Goal: Entertainment & Leisure: Browse casually

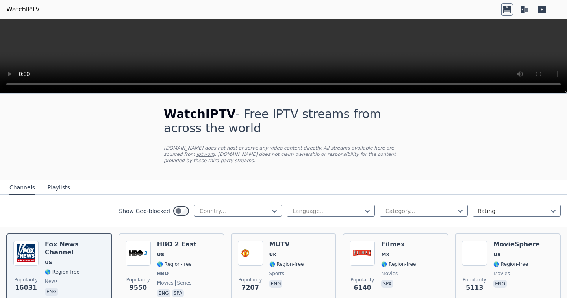
scroll to position [157, 0]
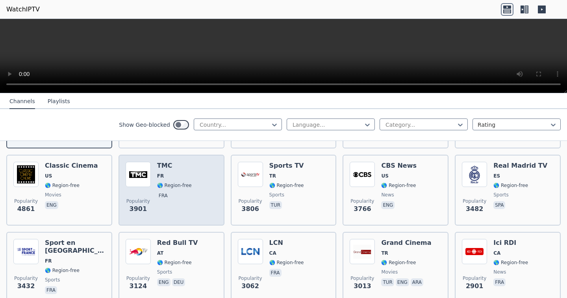
click at [188, 201] on div "Popularity 3901 TMC FR 🌎 Region-free fra" at bounding box center [172, 190] width 92 height 57
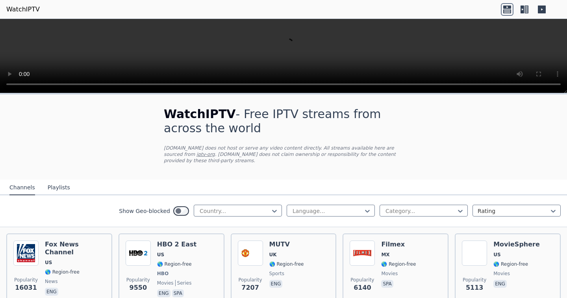
scroll to position [79, 0]
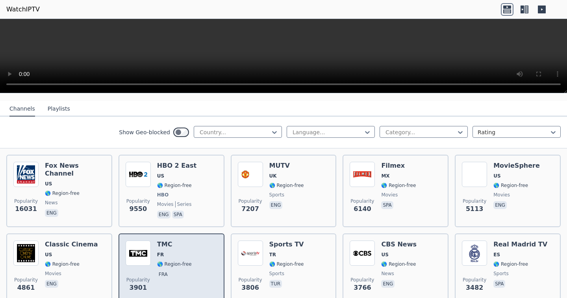
click at [152, 247] on div "Popularity 3901 TMC FR 🌎 Region-free fra" at bounding box center [172, 268] width 92 height 57
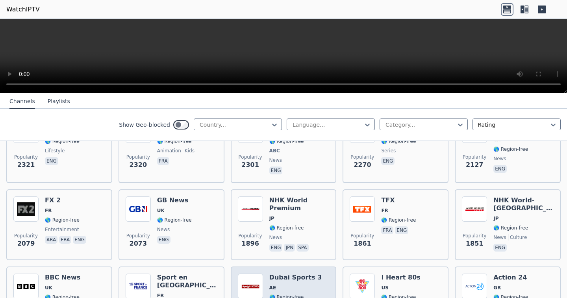
scroll to position [669, 0]
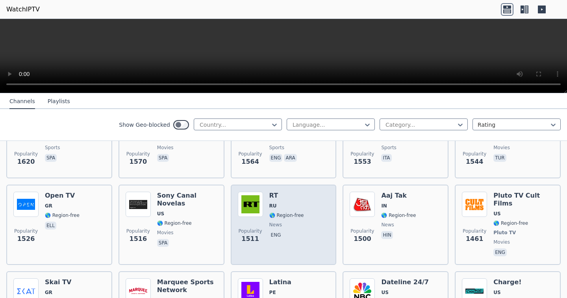
click at [278, 212] on span "🌎 Region-free" at bounding box center [286, 215] width 35 height 6
click at [275, 192] on h6 "RT" at bounding box center [286, 196] width 35 height 8
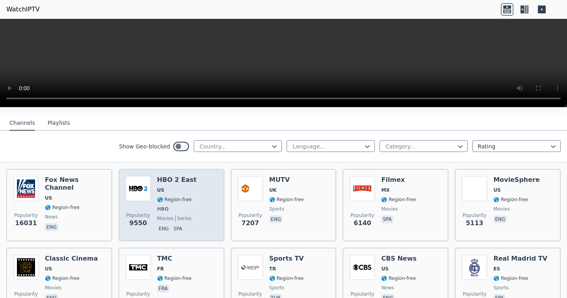
scroll to position [0, 0]
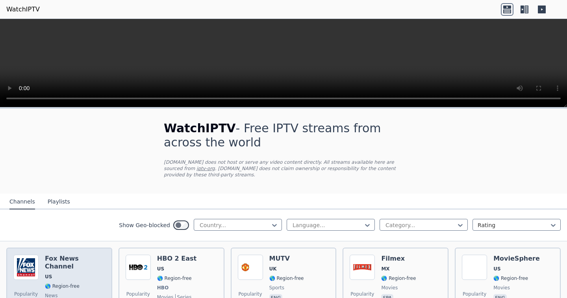
click at [59, 273] on span "US" at bounding box center [75, 276] width 60 height 6
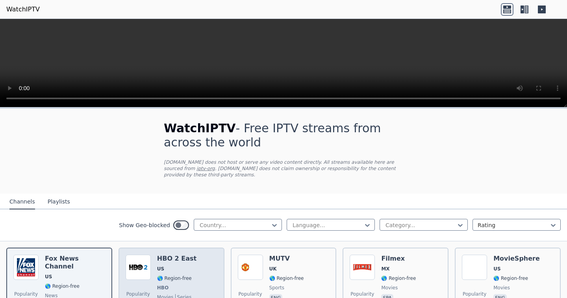
click at [157, 266] on span "US" at bounding box center [160, 269] width 7 height 6
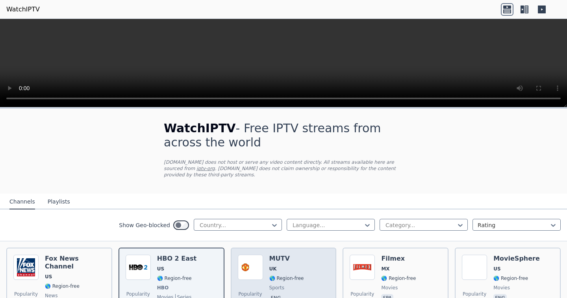
click at [270, 275] on span "🌎 Region-free" at bounding box center [286, 278] width 35 height 6
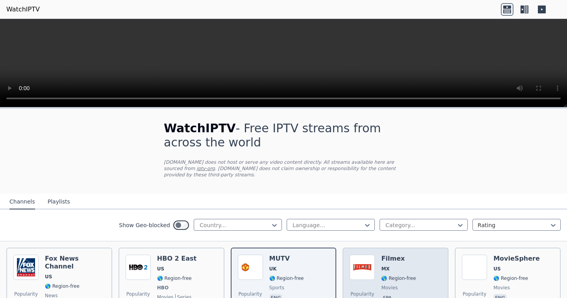
click at [370, 269] on img at bounding box center [361, 267] width 25 height 25
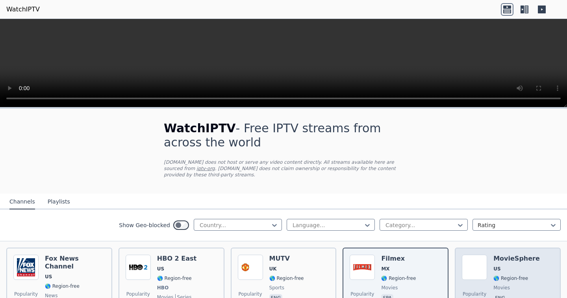
click at [494, 275] on span "🌎 Region-free" at bounding box center [510, 278] width 35 height 6
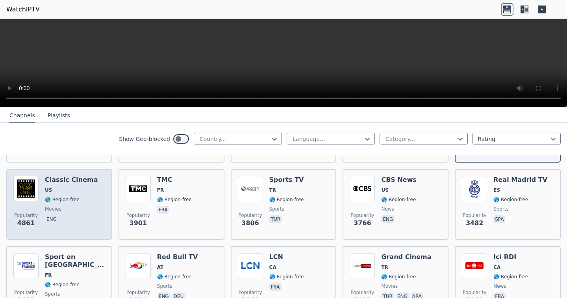
scroll to position [39, 0]
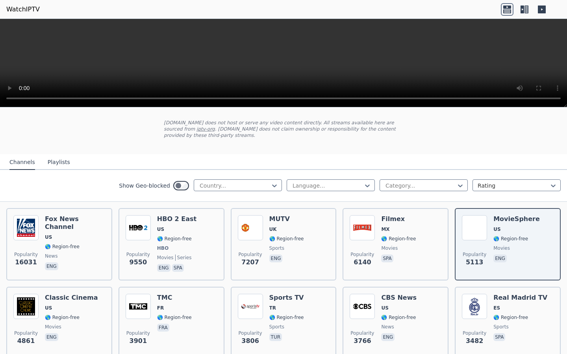
click at [123, 107] on video at bounding box center [283, 63] width 567 height 89
click at [452, 107] on video at bounding box center [283, 63] width 567 height 89
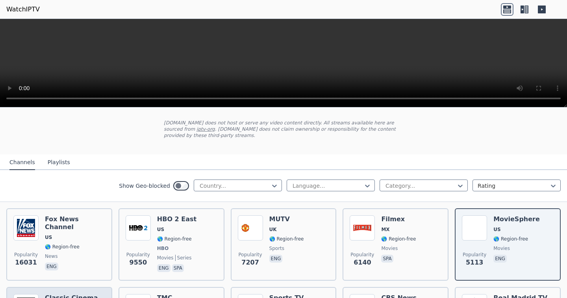
scroll to position [79, 0]
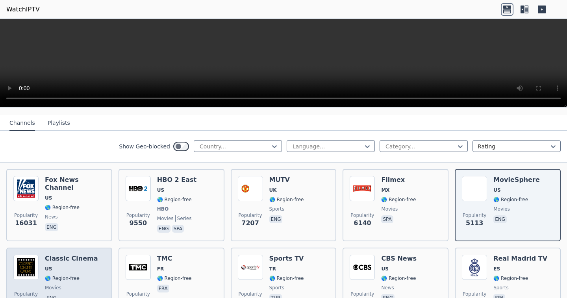
click at [71, 275] on span "🌎 Region-free" at bounding box center [62, 278] width 35 height 6
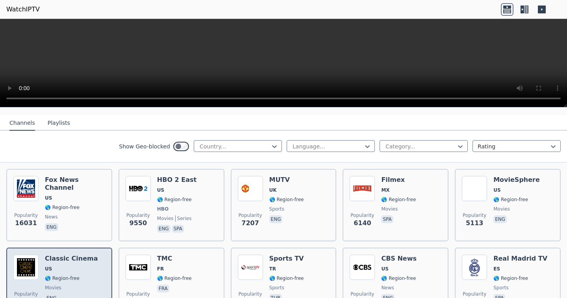
click at [71, 275] on span "🌎 Region-free" at bounding box center [62, 278] width 35 height 6
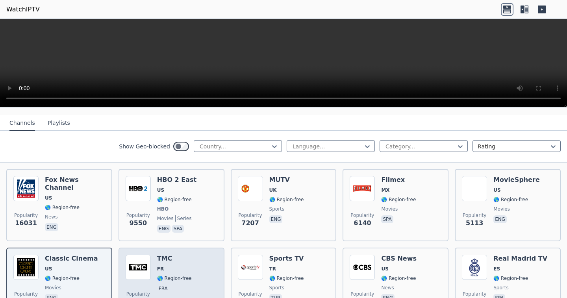
click at [181, 277] on div "TMC FR 🌎 Region-free fra" at bounding box center [174, 283] width 35 height 57
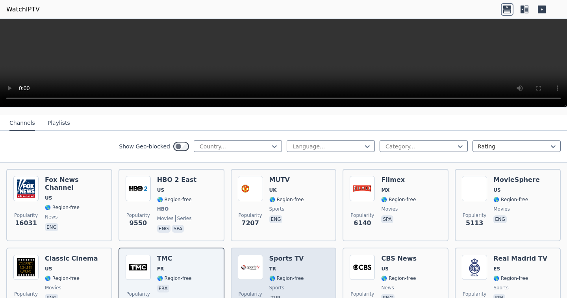
click at [300, 273] on div "Popularity 3806 Sports TV TR 🌎 Region-free sports tur" at bounding box center [284, 283] width 92 height 57
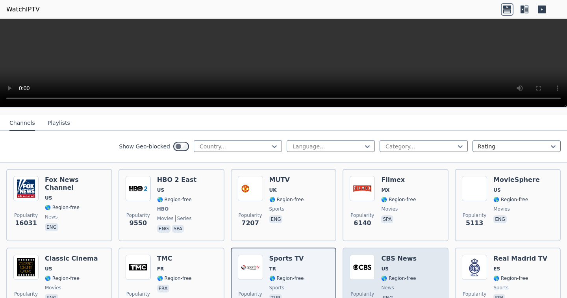
click at [408, 274] on div "Popularity 3766 CBS News US 🌎 Region-free news eng" at bounding box center [395, 283] width 92 height 57
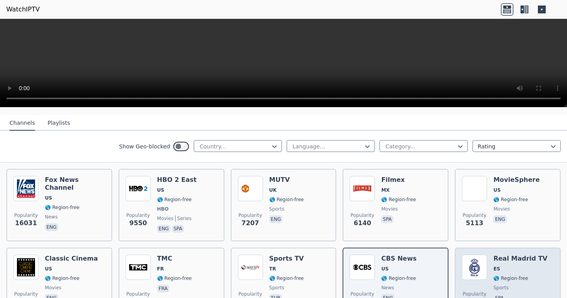
click at [495, 275] on span "🌎 Region-free" at bounding box center [510, 278] width 35 height 6
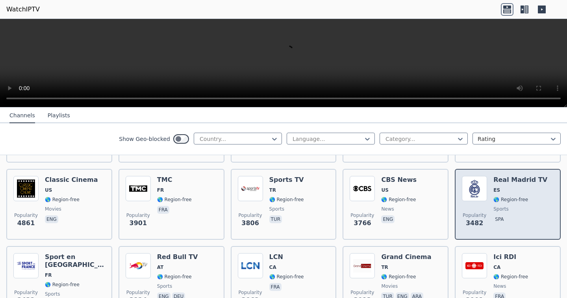
scroll to position [197, 0]
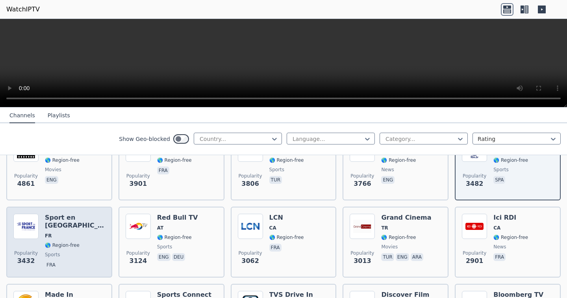
click at [45, 251] on span "sports" at bounding box center [52, 254] width 15 height 6
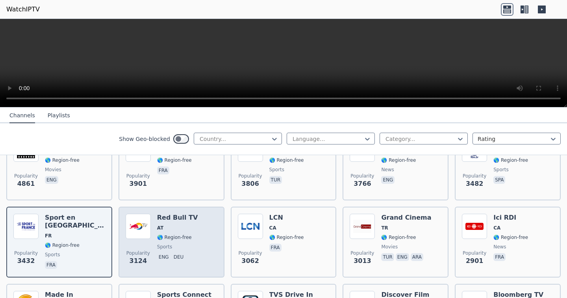
click at [146, 238] on div "Popularity 3124" at bounding box center [138, 242] width 25 height 57
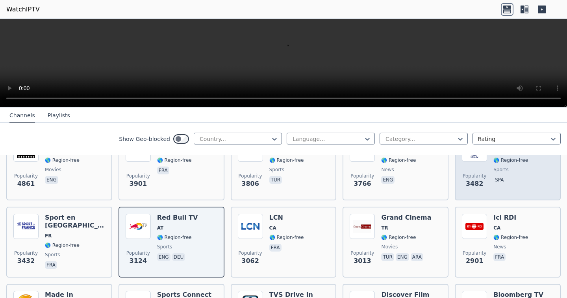
scroll to position [157, 0]
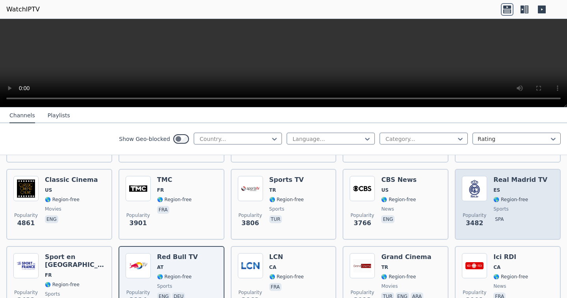
click at [477, 178] on img at bounding box center [473, 188] width 25 height 25
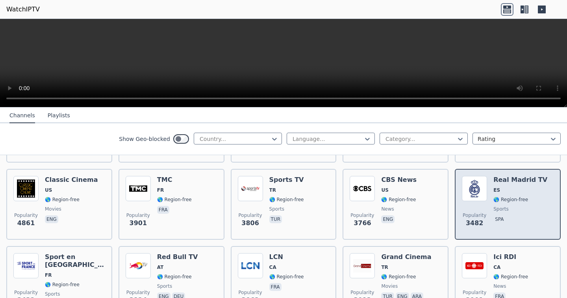
click at [477, 178] on img at bounding box center [473, 188] width 25 height 25
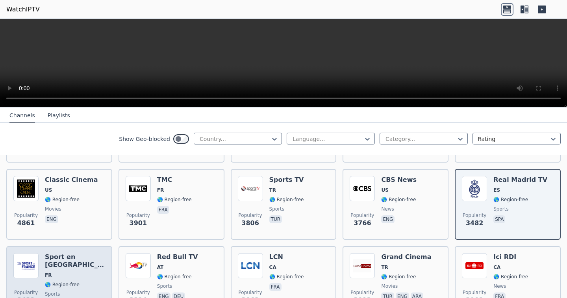
click at [76, 281] on span "🌎 Region-free" at bounding box center [75, 284] width 60 height 6
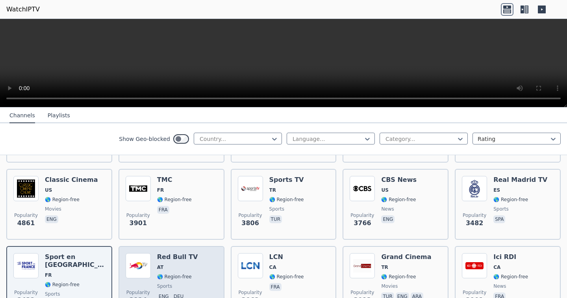
click at [188, 264] on div "Popularity 3124 Red Bull TV AT 🌎 Region-free sports eng deu" at bounding box center [172, 281] width 92 height 57
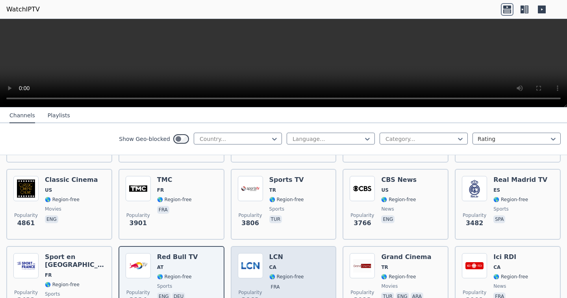
click at [273, 273] on span "🌎 Region-free" at bounding box center [286, 276] width 35 height 6
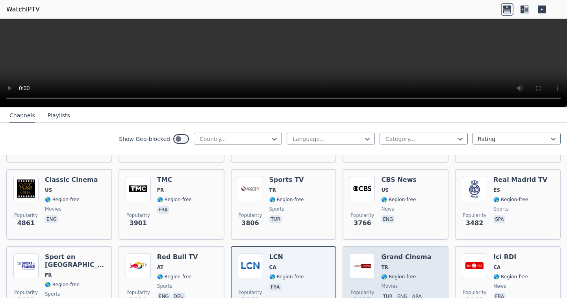
click at [397, 283] on span "movies" at bounding box center [406, 286] width 50 height 6
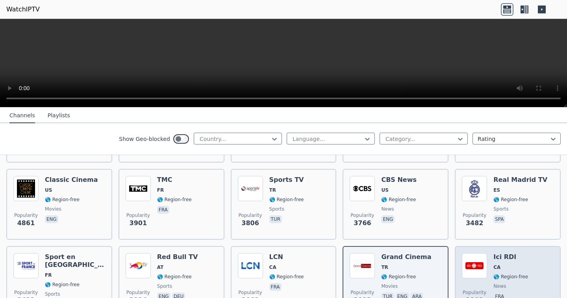
click at [499, 283] on div "Ici RDI CA 🌎 Region-free news fra" at bounding box center [510, 281] width 35 height 57
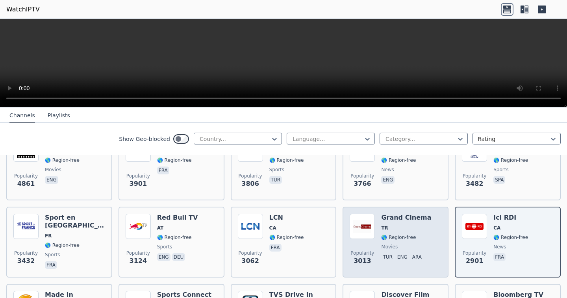
scroll to position [236, 0]
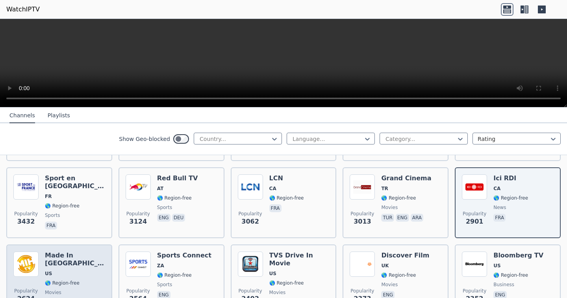
click at [42, 253] on div "Popularity 2624 Made In Hollywood US 🌎 Region-free movies eng" at bounding box center [59, 279] width 92 height 57
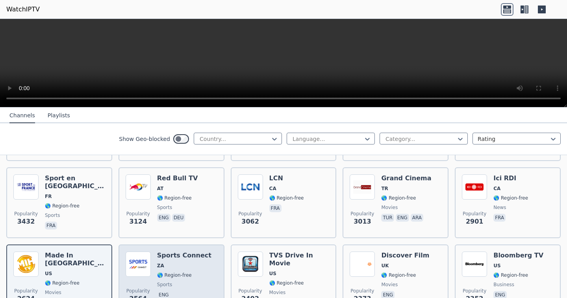
click at [176, 262] on span "ZA" at bounding box center [184, 265] width 54 height 6
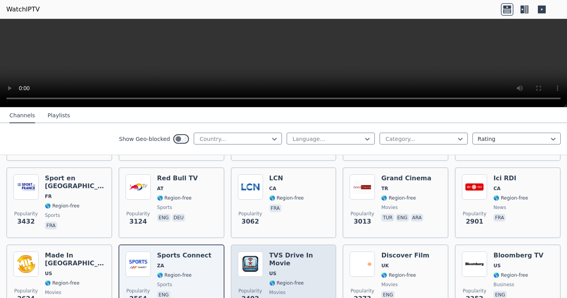
click at [305, 289] on span "movies" at bounding box center [299, 292] width 60 height 6
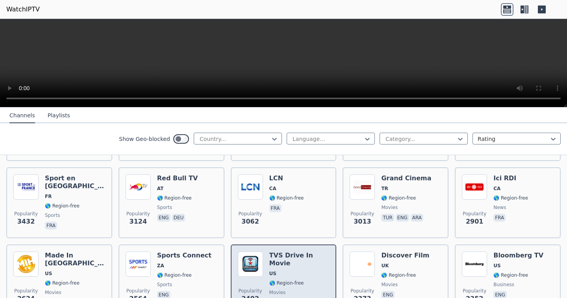
click at [305, 289] on span "movies" at bounding box center [299, 292] width 60 height 6
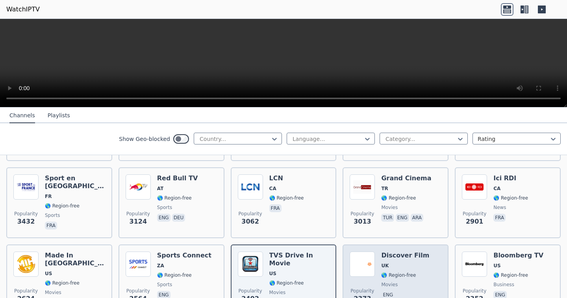
click at [406, 273] on div "Discover Film UK 🌎 Region-free movies eng" at bounding box center [405, 279] width 48 height 57
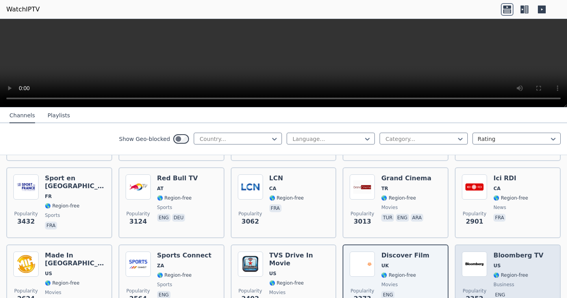
click at [517, 264] on div "Bloomberg TV US 🌎 Region-free business eng" at bounding box center [518, 279] width 50 height 57
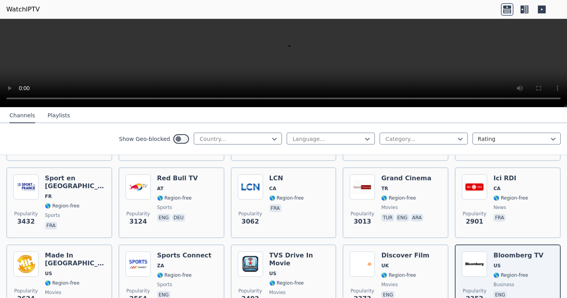
scroll to position [315, 0]
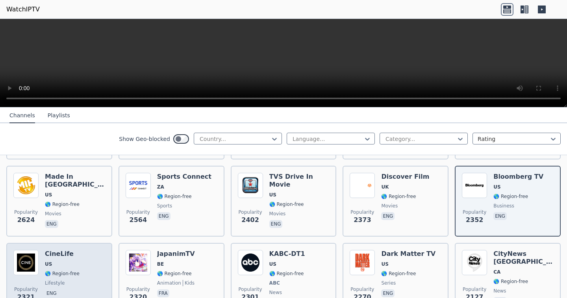
click at [57, 261] on span "US" at bounding box center [62, 264] width 35 height 6
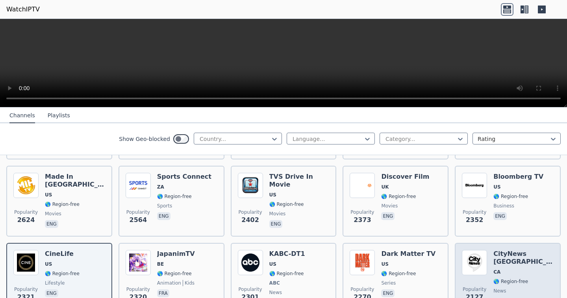
click at [508, 261] on div "CityNews Toronto CA 🌎 Region-free news eng" at bounding box center [523, 279] width 60 height 58
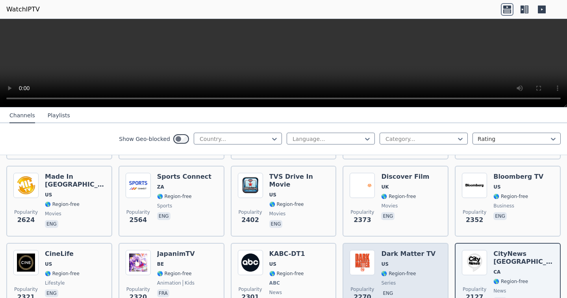
click at [417, 280] on span "series" at bounding box center [408, 283] width 54 height 6
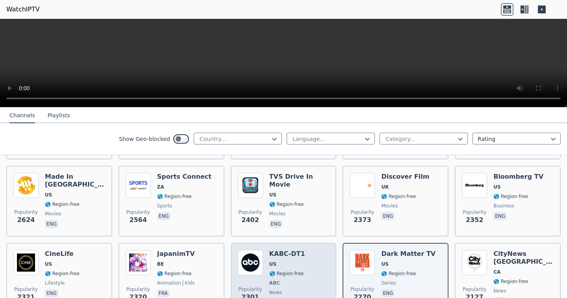
click at [275, 270] on div "KABC-DT1 US 🌎 Region-free ABC news eng" at bounding box center [287, 279] width 36 height 58
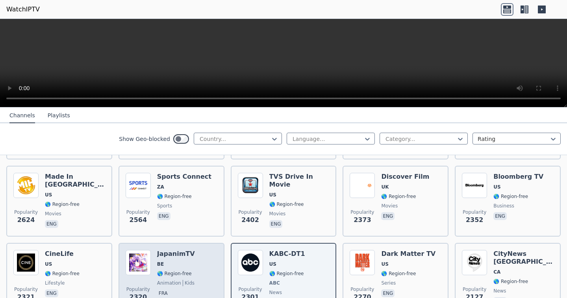
click at [170, 262] on div "JapanimTV BE 🌎 Region-free animation kids fra" at bounding box center [176, 279] width 38 height 58
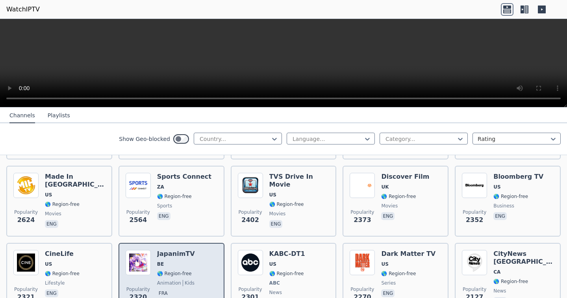
click at [170, 262] on div "JapanimTV BE 🌎 Region-free animation kids fra" at bounding box center [176, 279] width 38 height 58
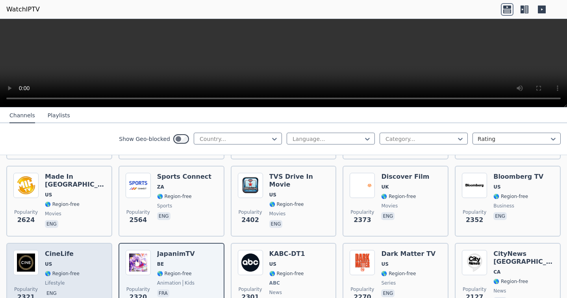
click at [87, 261] on div "Popularity 2321 CineLife US 🌎 Region-free lifestyle eng" at bounding box center [59, 279] width 92 height 58
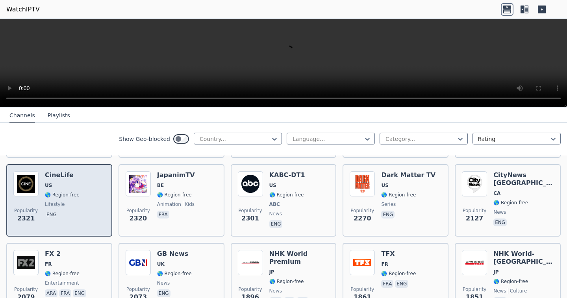
scroll to position [472, 0]
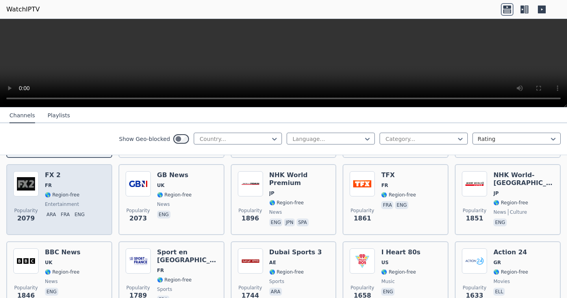
click at [77, 192] on div "FX 2 FR 🌎 Region-free entertainment ara fra eng" at bounding box center [66, 199] width 43 height 57
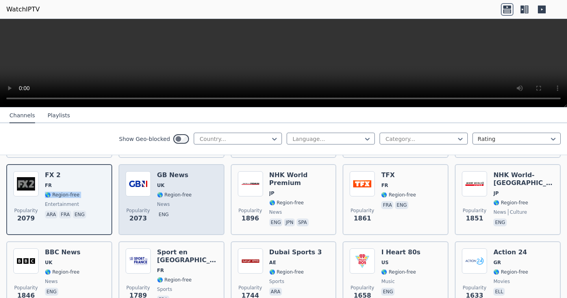
click at [144, 195] on div "Popularity 2073" at bounding box center [138, 199] width 25 height 57
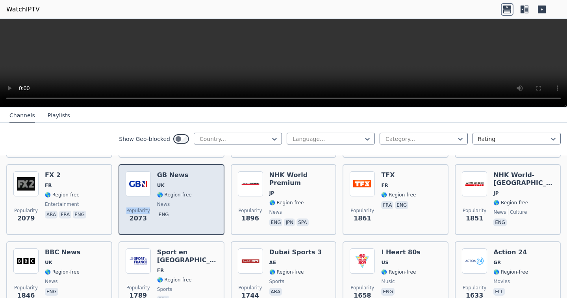
click at [144, 195] on div "Popularity 2073" at bounding box center [138, 199] width 25 height 57
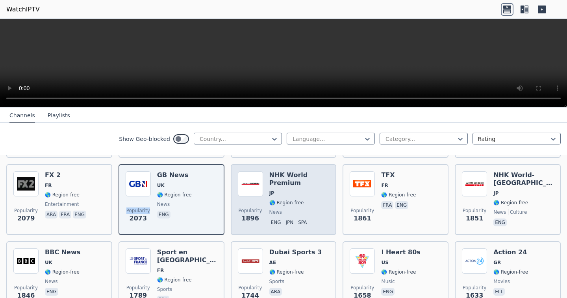
click at [264, 194] on div "Popularity 1896 NHK World Premium JP 🌎 Region-free news eng jpn spa" at bounding box center [284, 199] width 92 height 57
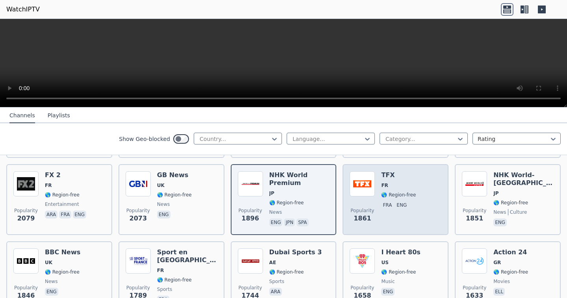
click at [415, 206] on div "Popularity 1861 TFX FR 🌎 Region-free fra eng" at bounding box center [395, 199] width 92 height 57
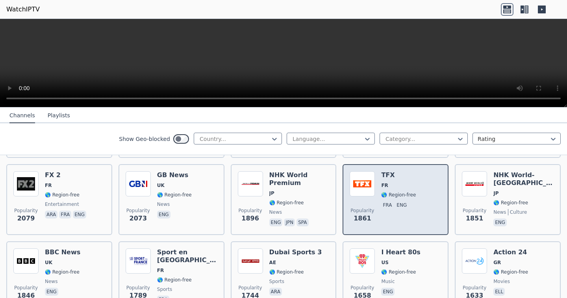
click at [375, 190] on div "Popularity 1861 TFX FR 🌎 Region-free fra eng" at bounding box center [395, 199] width 92 height 57
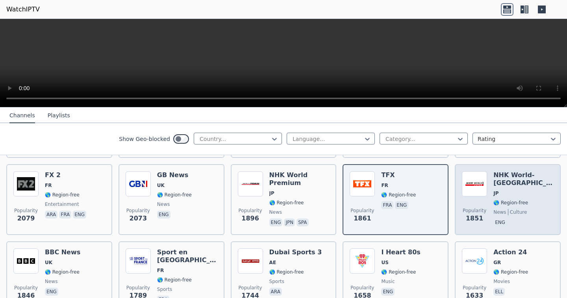
click at [493, 203] on div "NHK World-Japan JP 🌎 Region-free news culture eng" at bounding box center [523, 199] width 60 height 57
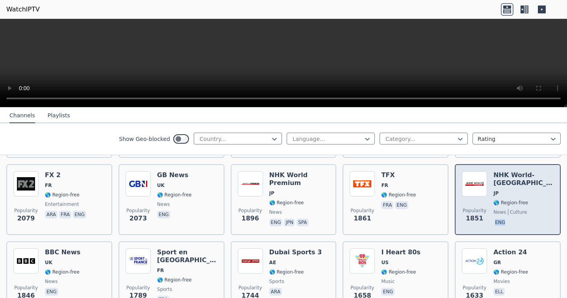
click at [493, 203] on div "NHK World-Japan JP 🌎 Region-free news culture eng" at bounding box center [523, 199] width 60 height 57
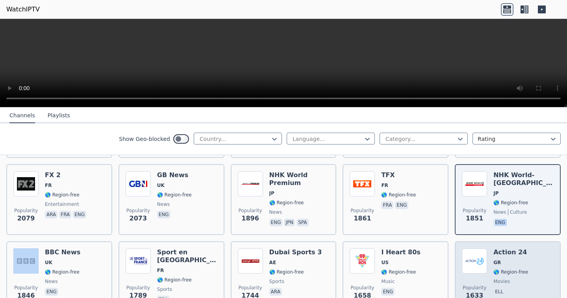
click at [484, 254] on div "Popularity 1633 Action 24 GR 🌎 Region-free movies ell" at bounding box center [507, 276] width 92 height 57
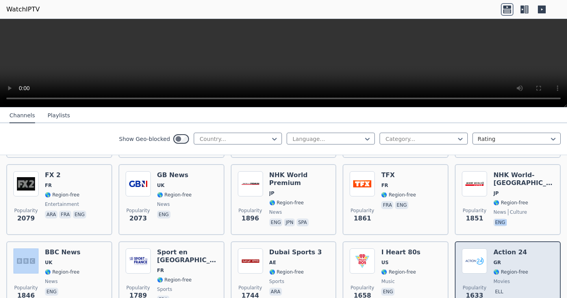
click at [484, 254] on div "Popularity 1633 Action 24 GR 🌎 Region-free movies ell" at bounding box center [507, 276] width 92 height 57
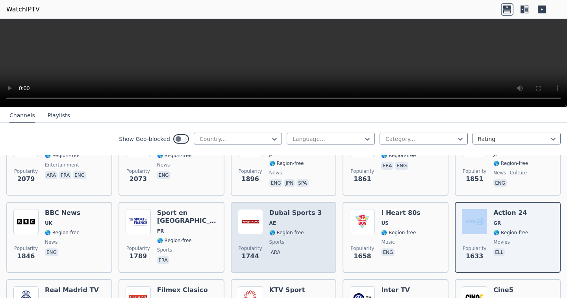
scroll to position [551, 0]
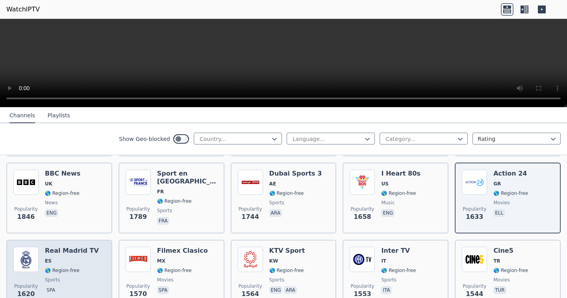
click at [51, 267] on span "🌎 Region-free" at bounding box center [62, 270] width 35 height 6
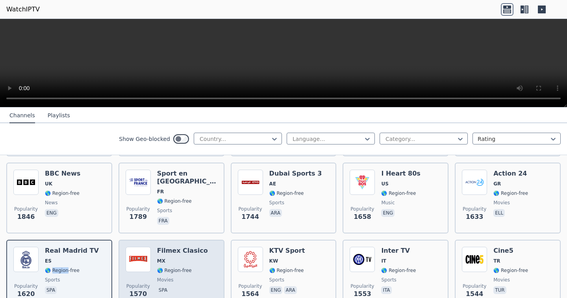
click at [164, 258] on div "Filmex Clasico MX 🌎 Region-free movies spa" at bounding box center [182, 275] width 51 height 57
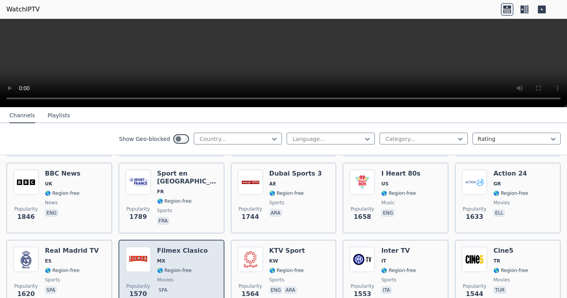
click at [164, 258] on div "Filmex Clasico MX 🌎 Region-free movies spa" at bounding box center [182, 275] width 51 height 57
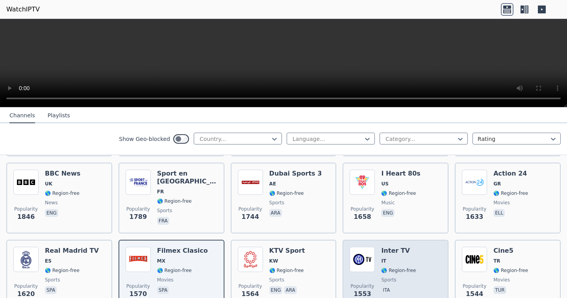
click at [416, 271] on div "Popularity 1553 Inter TV IT 🌎 Region-free sports ita" at bounding box center [395, 275] width 92 height 57
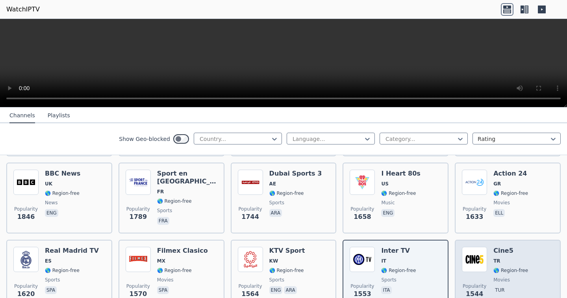
click at [493, 267] on span "🌎 Region-free" at bounding box center [510, 270] width 35 height 6
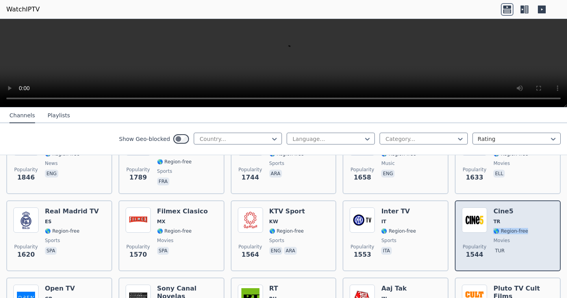
scroll to position [629, 0]
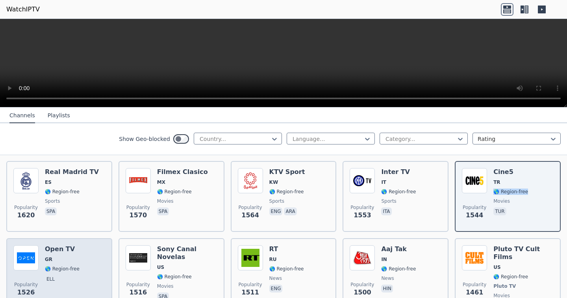
click at [79, 253] on div "Popularity 1526 Open TV GR 🌎 Region-free ell" at bounding box center [59, 278] width 92 height 66
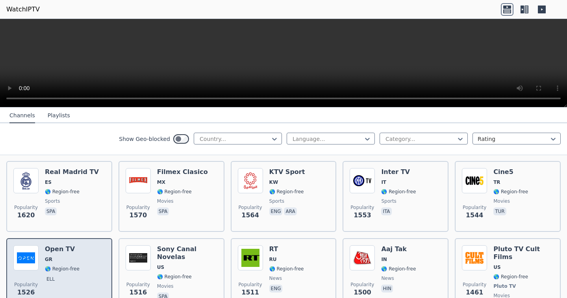
click at [79, 253] on div "Popularity 1526 Open TV GR 🌎 Region-free ell" at bounding box center [59, 278] width 92 height 66
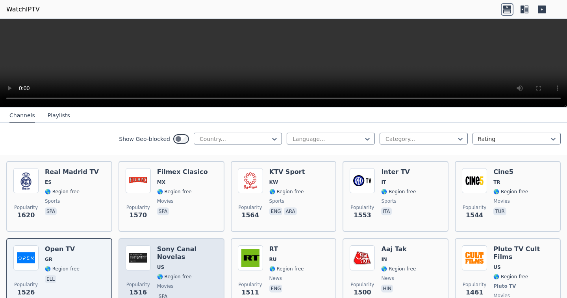
scroll to position [669, 0]
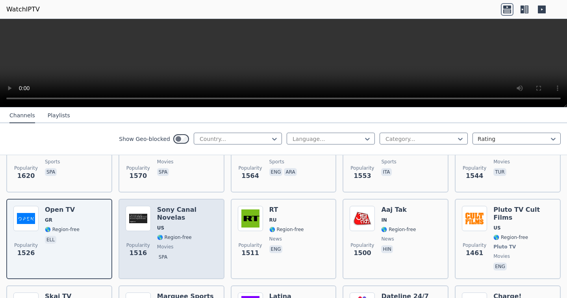
click at [193, 236] on div "Sony Canal Novelas US 🌎 Region-free movies spa" at bounding box center [187, 239] width 60 height 66
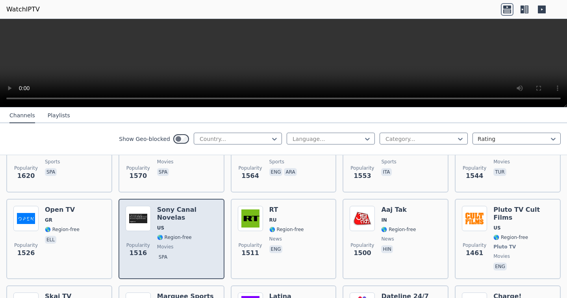
click at [193, 236] on div "Sony Canal Novelas US 🌎 Region-free movies spa" at bounding box center [187, 239] width 60 height 66
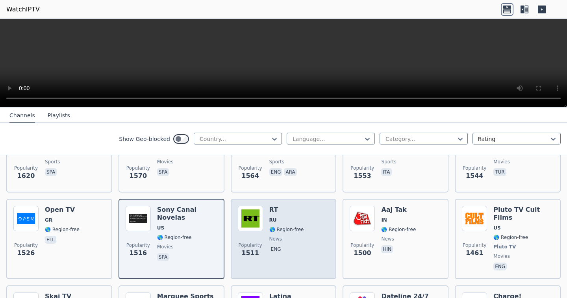
click at [286, 236] on span "news" at bounding box center [286, 239] width 35 height 6
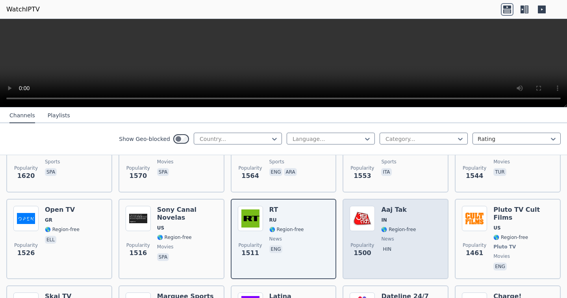
click at [383, 217] on span "IN" at bounding box center [398, 220] width 35 height 6
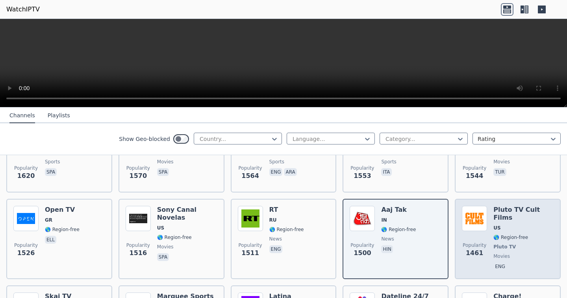
click at [500, 218] on div "Pluto TV Cult Films US 🌎 Region-free Pluto TV movies eng" at bounding box center [523, 239] width 60 height 66
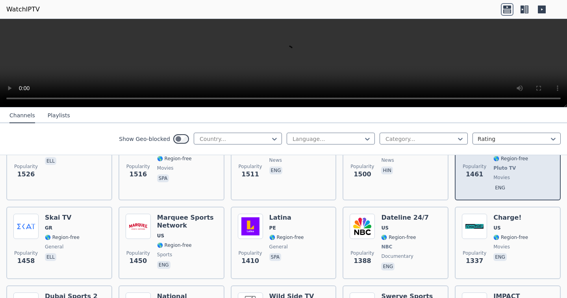
scroll to position [787, 0]
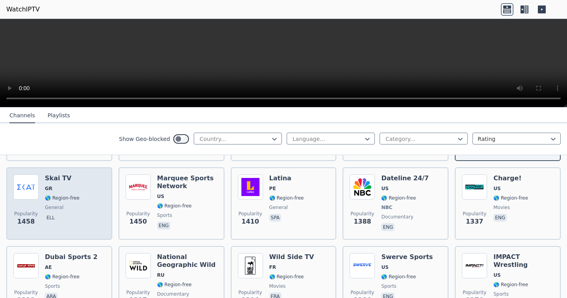
click at [59, 178] on div "Skai TV GR 🌎 Region-free general ell" at bounding box center [62, 203] width 35 height 58
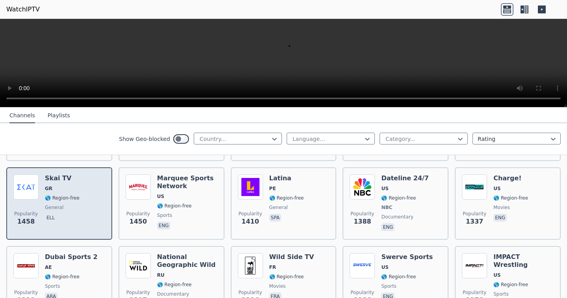
click at [59, 178] on div "Skai TV GR 🌎 Region-free general ell" at bounding box center [62, 203] width 35 height 58
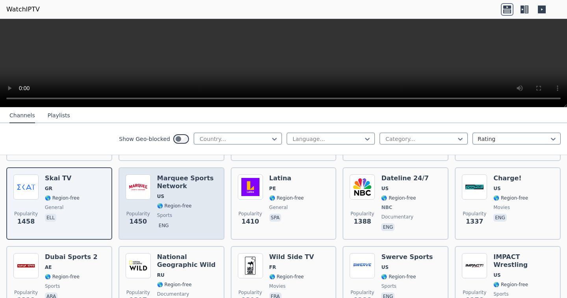
click at [160, 203] on span "🌎 Region-free" at bounding box center [174, 206] width 35 height 6
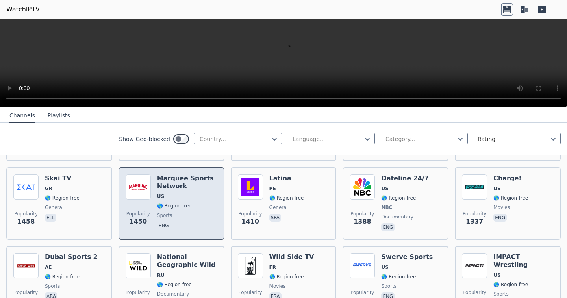
click at [160, 203] on span "🌎 Region-free" at bounding box center [174, 206] width 35 height 6
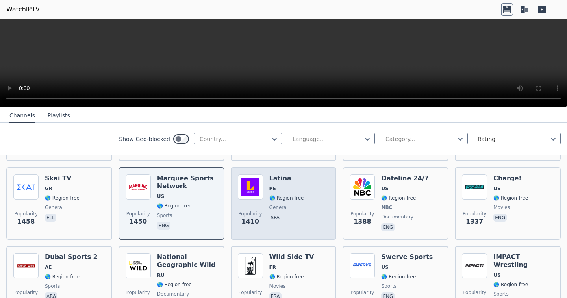
click at [285, 212] on div "Latina PE 🌎 Region-free general spa" at bounding box center [286, 203] width 35 height 58
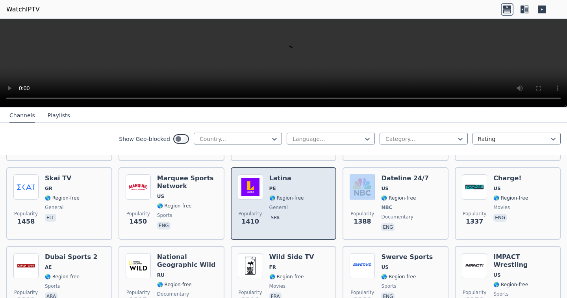
click at [285, 212] on div "Latina PE 🌎 Region-free general spa" at bounding box center [286, 203] width 35 height 58
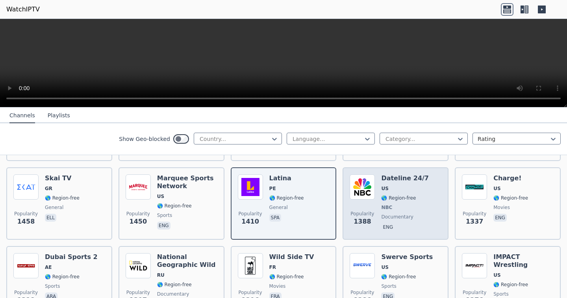
click at [383, 198] on div "Dateline 24/7 US 🌎 Region-free NBC documentary eng" at bounding box center [405, 203] width 48 height 58
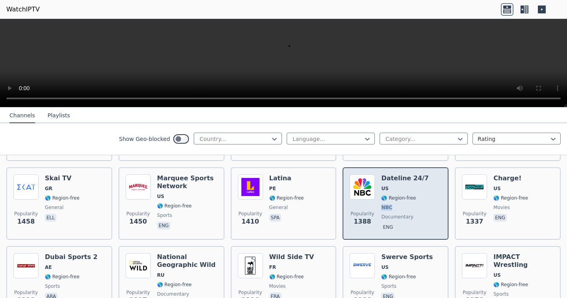
click at [383, 198] on div "Dateline 24/7 US 🌎 Region-free NBC documentary eng" at bounding box center [405, 203] width 48 height 58
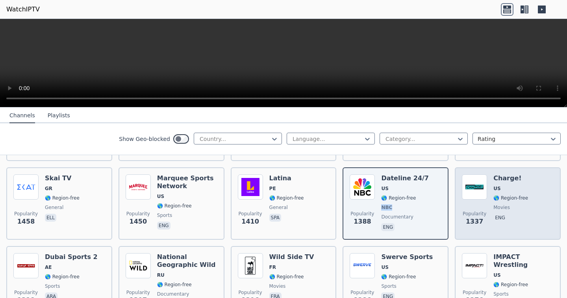
click at [482, 197] on div "Popularity 1337 Charge! US 🌎 Region-free movies eng" at bounding box center [507, 203] width 92 height 58
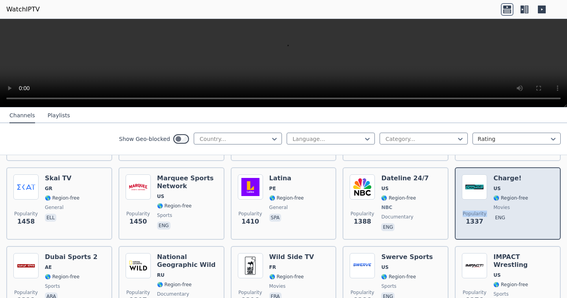
scroll to position [826, 0]
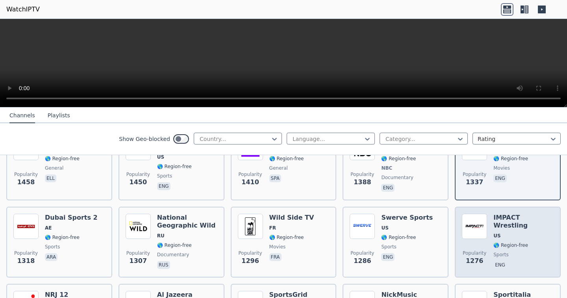
click at [482, 214] on div "Popularity 1276 IMPACT Wrestling US 🌎 Region-free sports eng" at bounding box center [507, 242] width 92 height 57
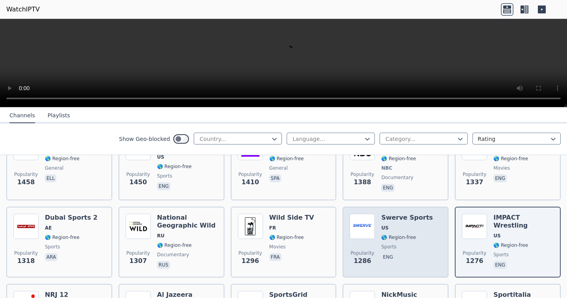
click at [381, 214] on h6 "Swerve Sports" at bounding box center [407, 218] width 52 height 8
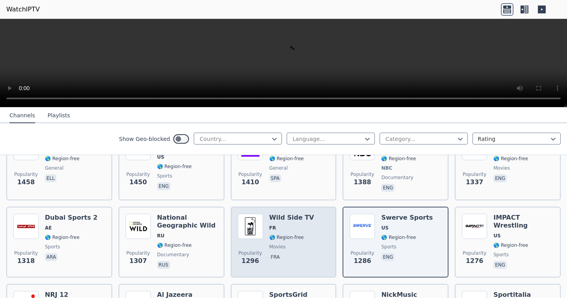
click at [287, 214] on h6 "Wild Side TV" at bounding box center [291, 218] width 45 height 8
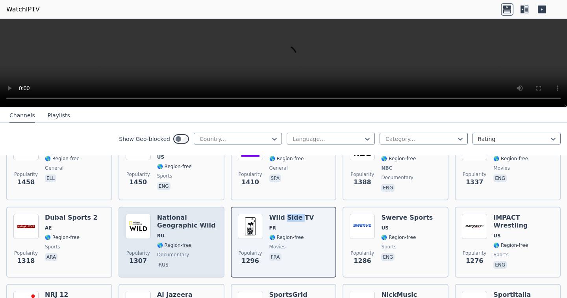
click at [173, 214] on h6 "National Geographic Wild" at bounding box center [187, 222] width 60 height 16
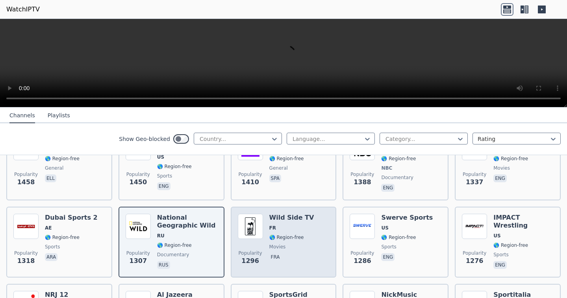
click at [301, 214] on h6 "Wild Side TV" at bounding box center [291, 218] width 45 height 8
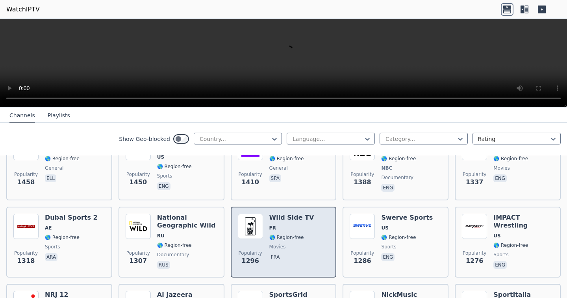
click at [301, 214] on h6 "Wild Side TV" at bounding box center [291, 218] width 45 height 8
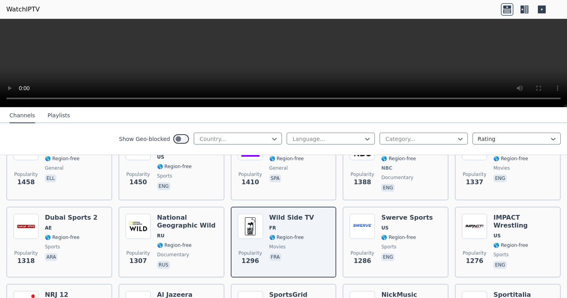
click at [533, 107] on video at bounding box center [283, 63] width 567 height 89
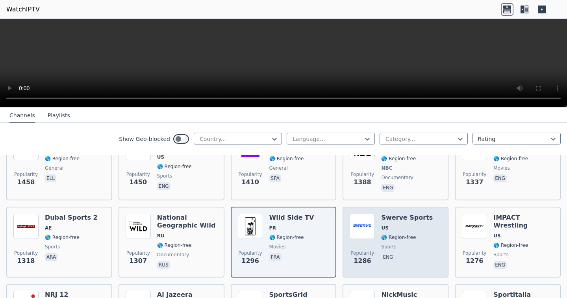
click at [393, 234] on span "🌎 Region-free" at bounding box center [398, 237] width 35 height 6
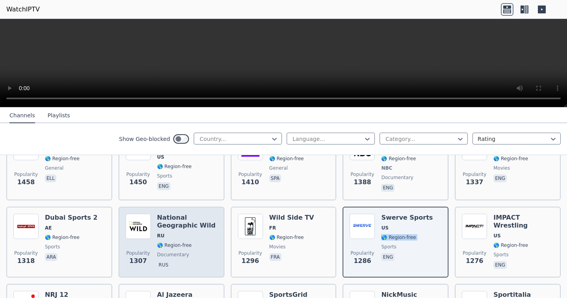
click at [191, 236] on div "National Geographic Wild RU 🌎 Region-free documentary rus" at bounding box center [187, 242] width 60 height 57
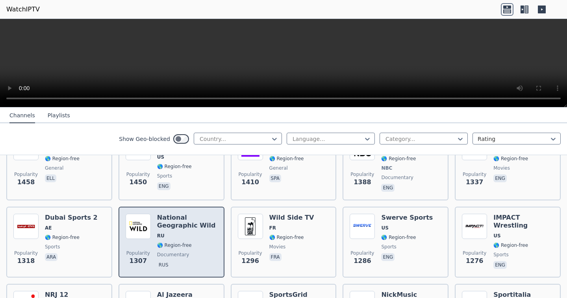
click at [191, 236] on div "National Geographic Wild RU 🌎 Region-free documentary rus" at bounding box center [187, 242] width 60 height 57
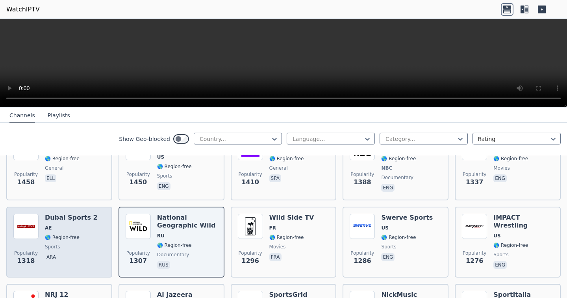
click at [79, 228] on div "Dubai Sports 2 AE 🌎 Region-free sports ara" at bounding box center [71, 242] width 53 height 57
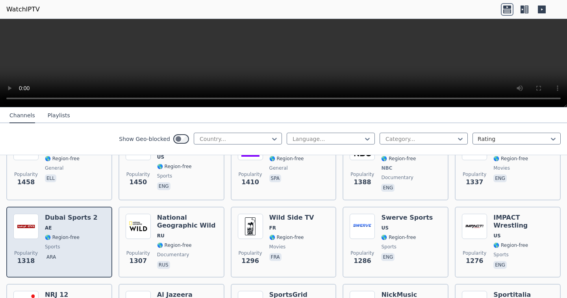
click at [79, 228] on div "Dubai Sports 2 AE 🌎 Region-free sports ara" at bounding box center [71, 242] width 53 height 57
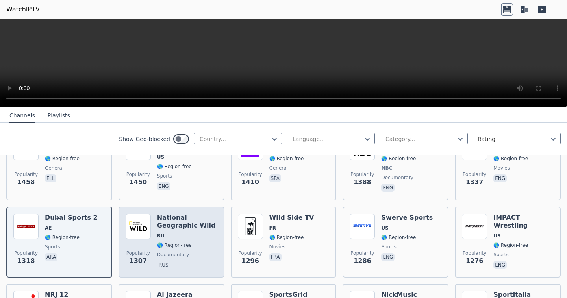
click at [147, 227] on div "Popularity 1307" at bounding box center [138, 242] width 25 height 57
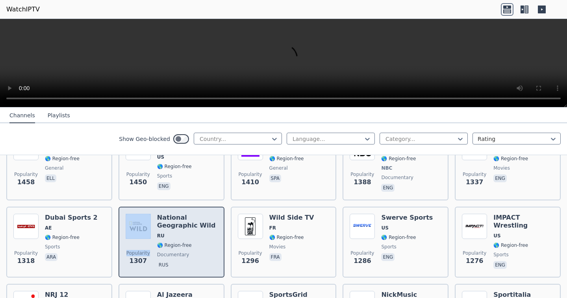
click at [147, 227] on div "Popularity 1307" at bounding box center [138, 242] width 25 height 57
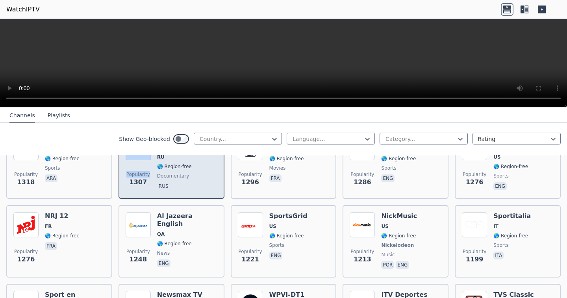
scroll to position [944, 0]
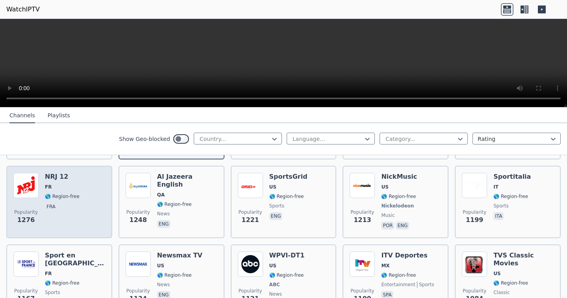
click at [82, 199] on div "Popularity 1276 NRJ 12 FR 🌎 Region-free fra" at bounding box center [59, 202] width 92 height 58
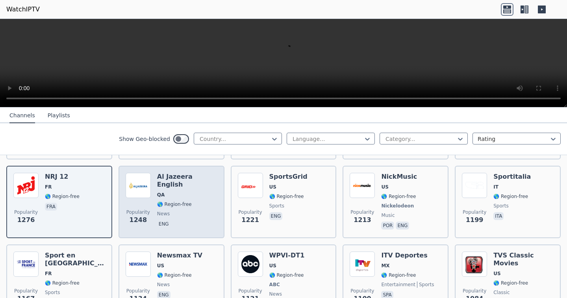
click at [194, 220] on span "eng" at bounding box center [187, 224] width 60 height 9
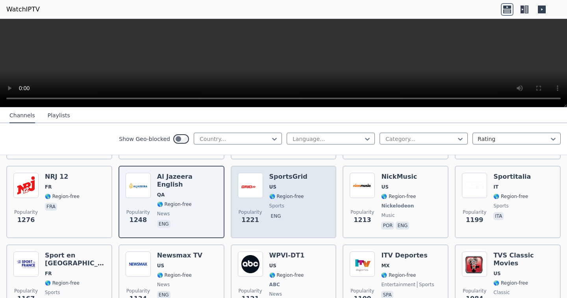
click at [276, 212] on p "eng" at bounding box center [275, 216] width 13 height 8
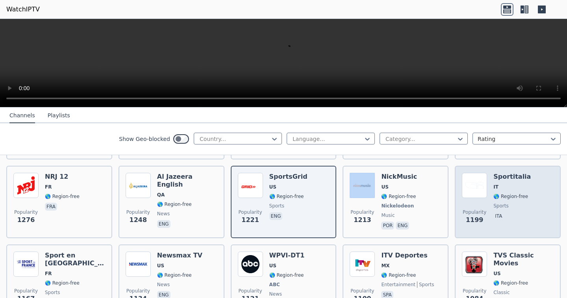
click at [500, 203] on span "sports" at bounding box center [500, 206] width 15 height 6
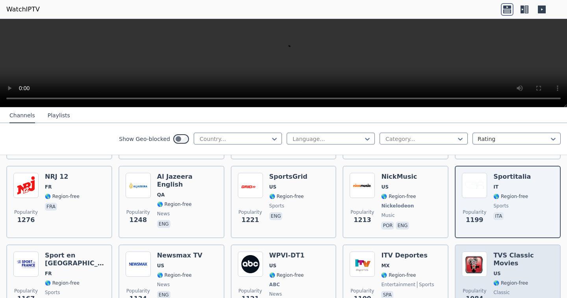
scroll to position [984, 0]
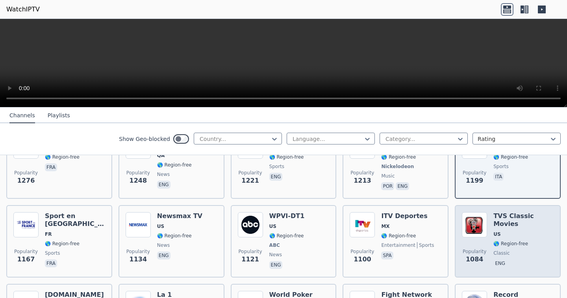
click at [494, 231] on span "US" at bounding box center [523, 234] width 60 height 6
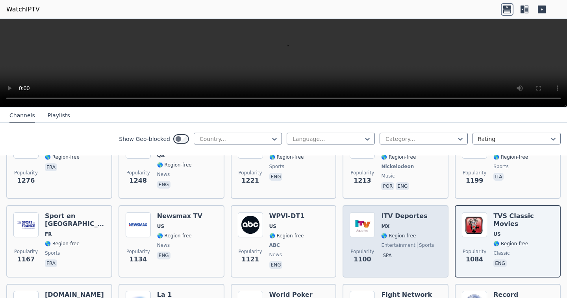
click at [372, 214] on div "Popularity 1100 ITV Deportes MX 🌎 Region-free entertainment sports spa" at bounding box center [395, 241] width 92 height 58
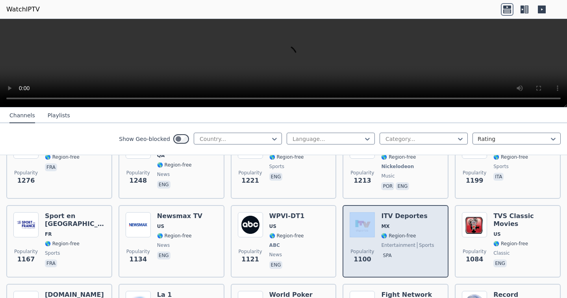
click at [372, 214] on div "Popularity 1100 ITV Deportes MX 🌎 Region-free entertainment sports spa" at bounding box center [395, 241] width 92 height 58
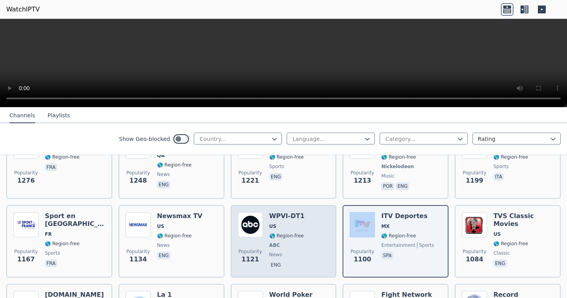
click at [292, 215] on div "WPVI-DT1 US 🌎 Region-free ABC news eng" at bounding box center [286, 241] width 35 height 58
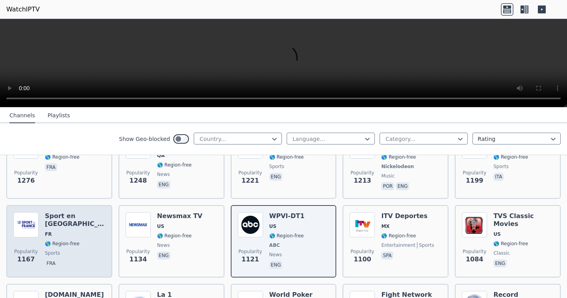
click at [103, 214] on div "Popularity 1167 Sport en France FR 🌎 Region-free sports fra" at bounding box center [59, 241] width 92 height 58
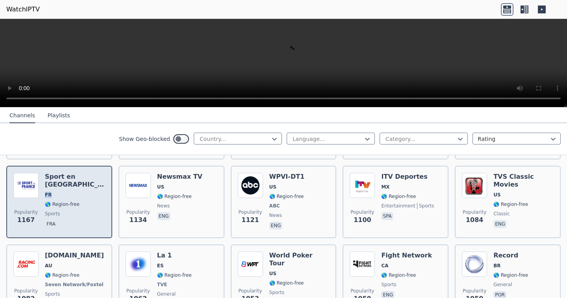
scroll to position [1062, 0]
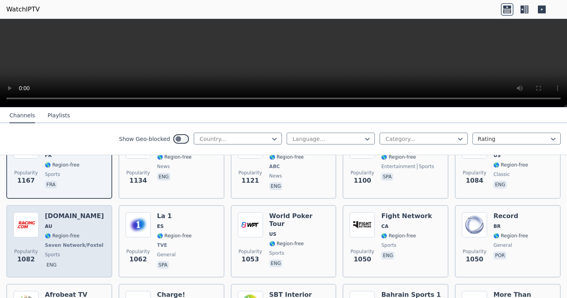
click at [102, 220] on div "Popularity 1082 Racing.com AU 🌎 Region-free Seven Network/Foxtel sports eng" at bounding box center [59, 241] width 92 height 58
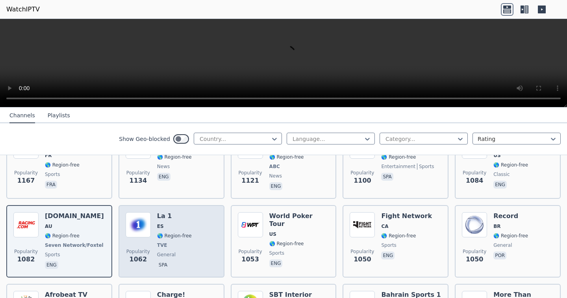
click at [193, 226] on div "Popularity 1062 La 1 ES 🌎 Region-free TVE general spa" at bounding box center [172, 241] width 92 height 58
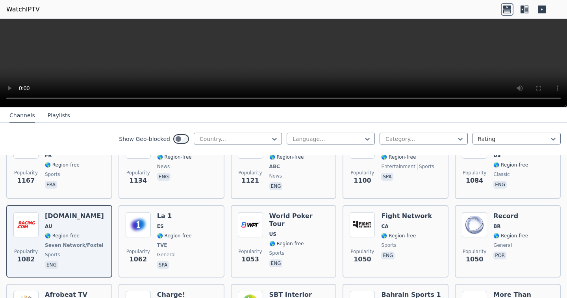
click at [286, 225] on div "World Poker Tour US 🌎 Region-free sports eng" at bounding box center [299, 241] width 60 height 58
click at [181, 242] on span "TVE" at bounding box center [174, 245] width 35 height 6
click at [316, 236] on div "Popularity 1053 World Poker Tour US 🌎 Region-free sports eng" at bounding box center [284, 241] width 92 height 58
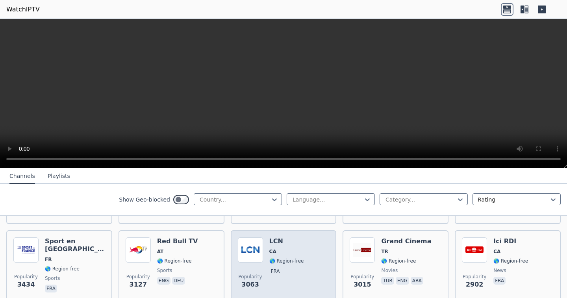
scroll to position [312, 0]
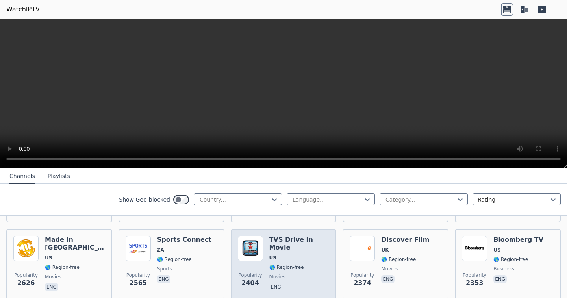
click at [274, 264] on span "🌎 Region-free" at bounding box center [286, 267] width 35 height 6
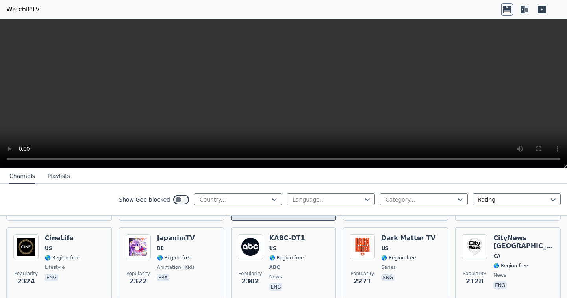
scroll to position [509, 0]
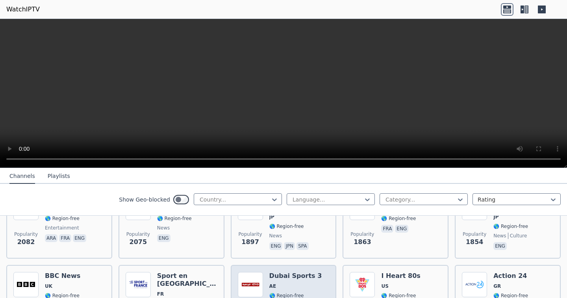
click at [247, 272] on img at bounding box center [250, 284] width 25 height 25
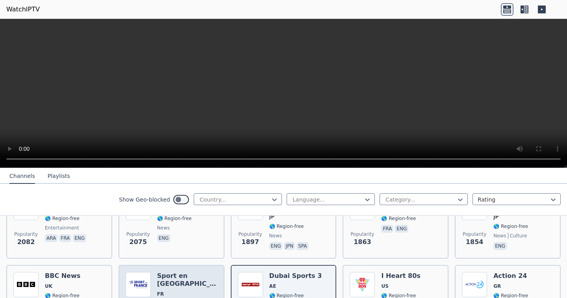
click at [186, 272] on h6 "Sport en [GEOGRAPHIC_DATA]" at bounding box center [187, 280] width 60 height 16
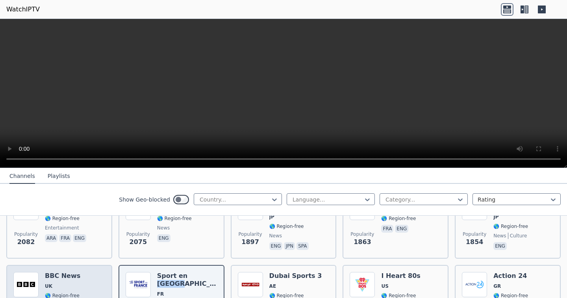
click at [78, 272] on div "Popularity 1846 BBC News UK 🌎 Region-free news eng" at bounding box center [59, 300] width 92 height 57
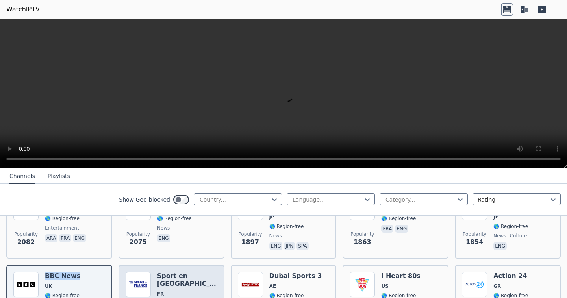
scroll to position [548, 0]
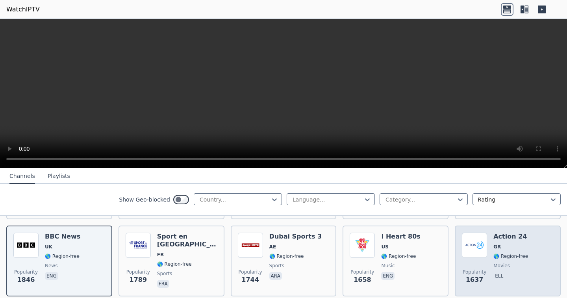
click at [498, 253] on span "🌎 Region-free" at bounding box center [510, 256] width 35 height 6
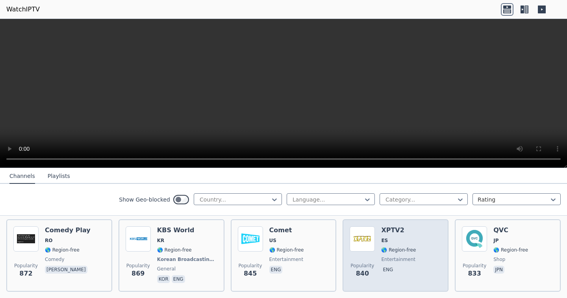
scroll to position [1776, 0]
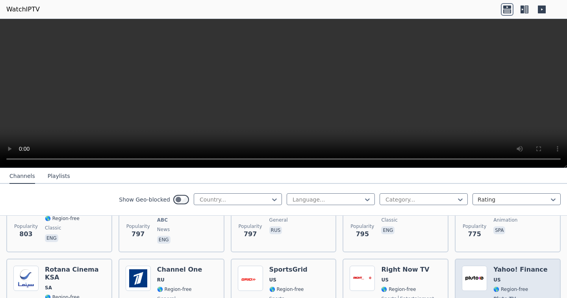
click at [528, 271] on div "Yahoo! Finance US 🌎 Region-free Pluto TV business eng" at bounding box center [520, 295] width 54 height 58
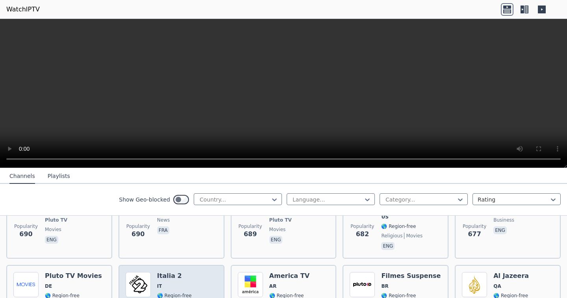
scroll to position [1973, 0]
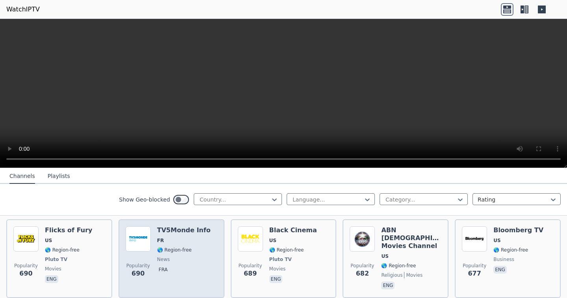
click at [187, 266] on span "fra" at bounding box center [184, 270] width 54 height 9
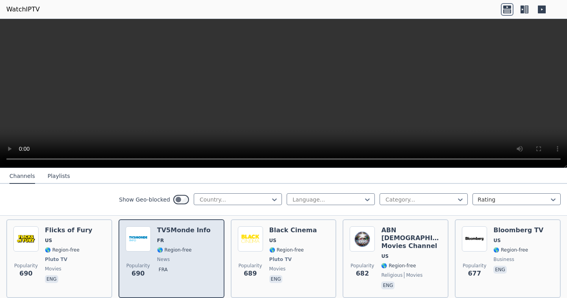
click at [187, 266] on span "fra" at bounding box center [184, 270] width 54 height 9
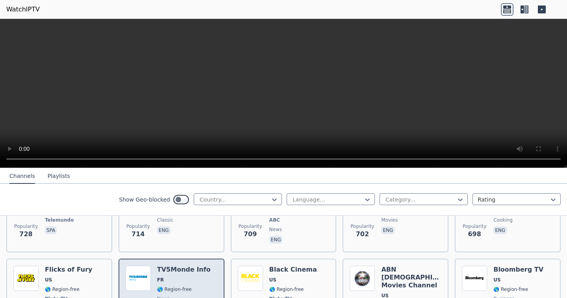
click at [203, 279] on div "Popularity 690 TV5Monde Info FR 🌎 Region-free news fra" at bounding box center [172, 298] width 92 height 65
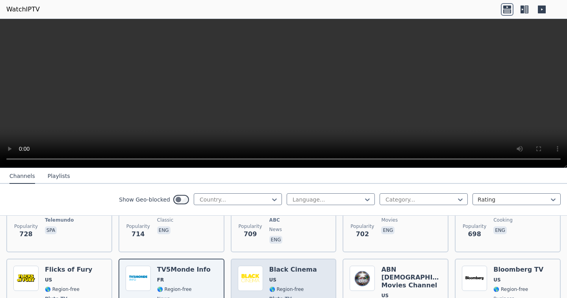
click at [279, 270] on div "Black Cinema US 🌎 Region-free Pluto TV movies eng" at bounding box center [293, 298] width 48 height 65
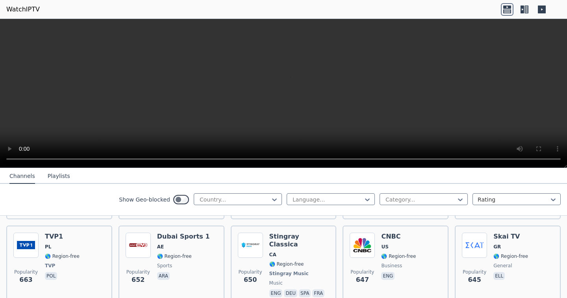
scroll to position [2209, 0]
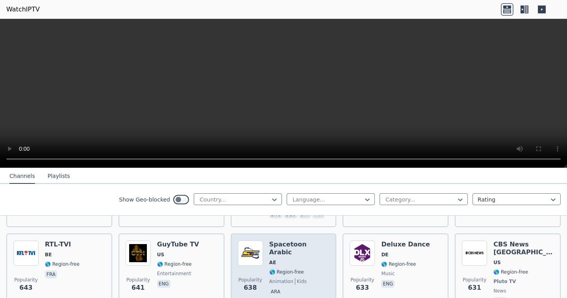
click at [294, 288] on span "ara" at bounding box center [299, 292] width 60 height 9
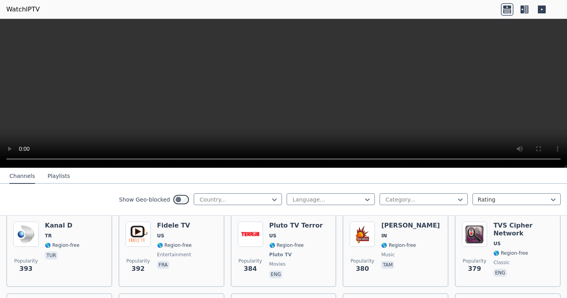
scroll to position [3995, 0]
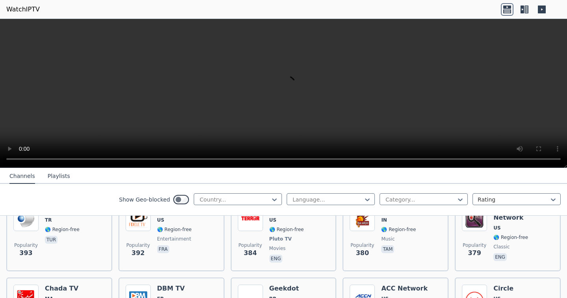
scroll to position [3838, 0]
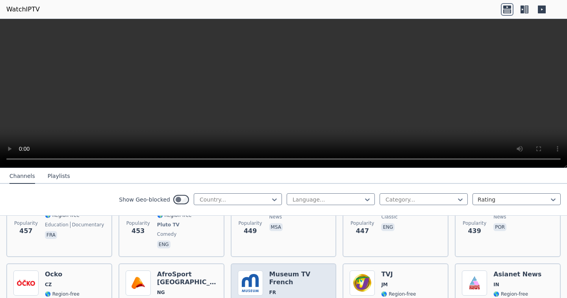
scroll to position [3444, 0]
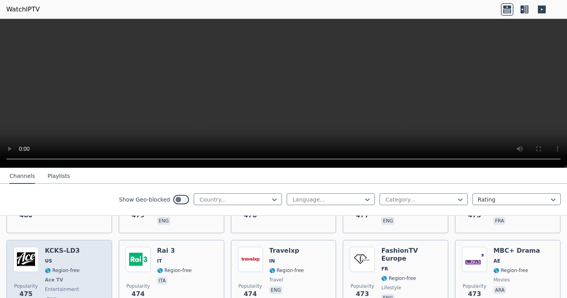
scroll to position [3169, 0]
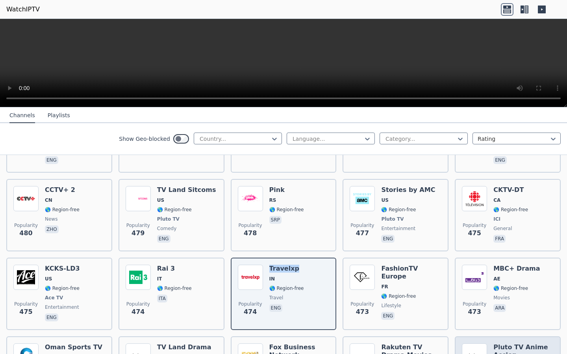
click at [540, 297] on h6 "Pluto TV Anime Accion" at bounding box center [523, 351] width 60 height 16
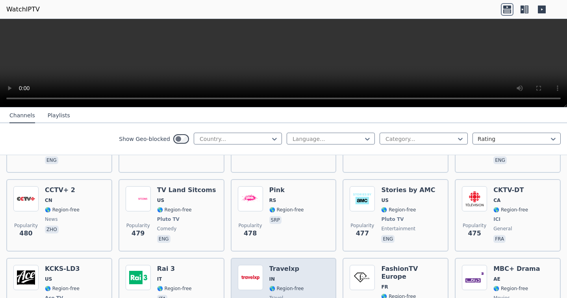
click at [286, 276] on span "IN" at bounding box center [286, 279] width 35 height 6
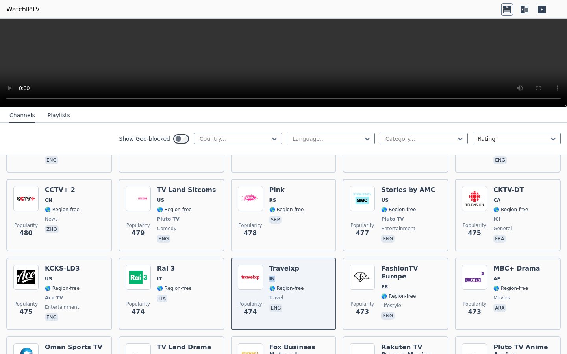
click at [275, 107] on video at bounding box center [283, 63] width 567 height 89
